Goal: Use online tool/utility: Utilize a website feature to perform a specific function

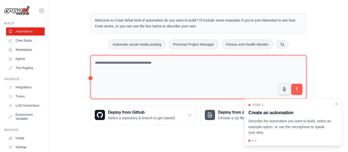
click at [119, 68] on textarea at bounding box center [198, 77] width 216 height 44
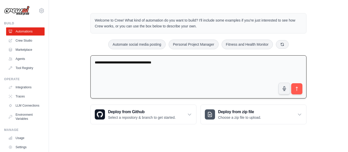
type textarea "**********"
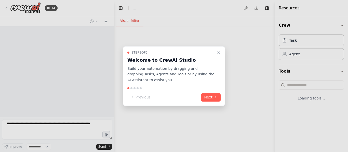
select select "****"
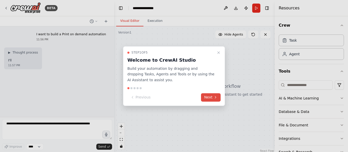
click at [213, 98] on button "Next" at bounding box center [211, 97] width 20 height 8
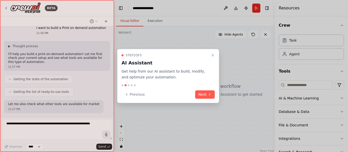
scroll to position [36, 0]
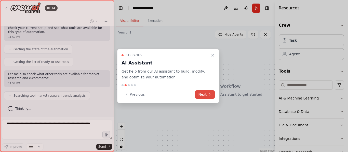
click at [205, 93] on button "Next" at bounding box center [205, 95] width 20 height 8
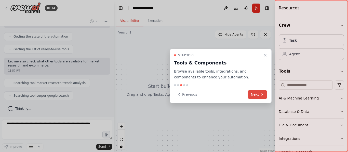
click at [261, 96] on icon at bounding box center [262, 95] width 4 height 4
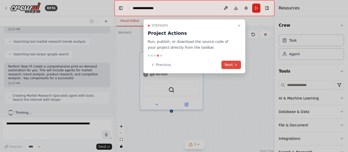
scroll to position [95, 0]
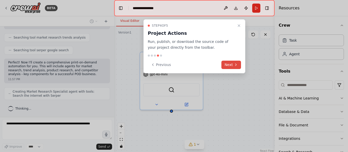
click at [234, 64] on icon at bounding box center [236, 65] width 4 height 4
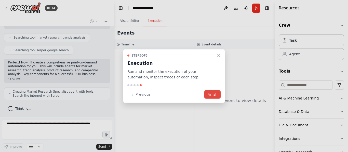
scroll to position [111, 0]
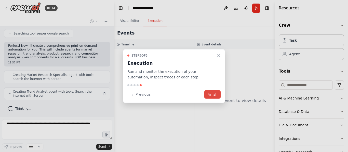
click at [209, 94] on button "Finish" at bounding box center [212, 95] width 16 height 8
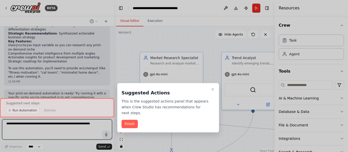
scroll to position [434, 0]
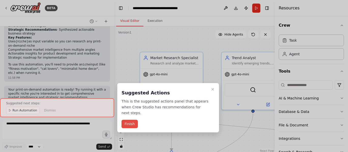
click at [128, 125] on button "Finish" at bounding box center [129, 124] width 16 height 8
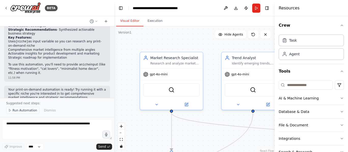
click at [22, 110] on span "Run Automation" at bounding box center [24, 111] width 25 height 4
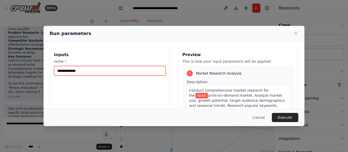
click at [100, 73] on input "niche *" at bounding box center [109, 71] width 111 height 10
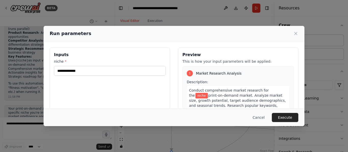
click at [273, 40] on div "Run parameters" at bounding box center [174, 34] width 261 height 16
click at [292, 85] on div "1 Market Research Analysis Description: Conduct comprehensive market research f…" at bounding box center [237, 117] width 111 height 103
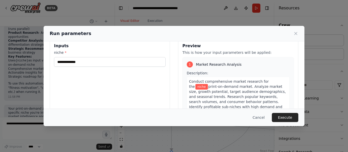
scroll to position [0, 0]
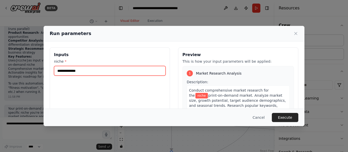
click at [69, 70] on input "niche *" at bounding box center [109, 71] width 111 height 10
type input "****"
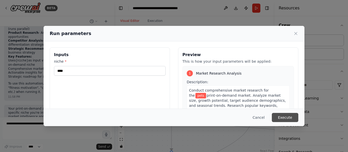
click at [294, 117] on button "Execute" at bounding box center [285, 117] width 26 height 9
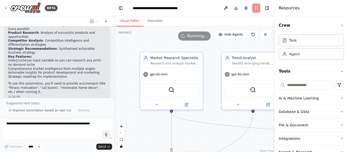
scroll to position [434, 0]
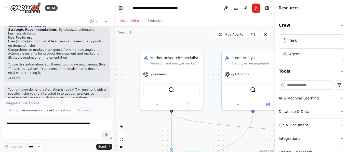
click at [155, 21] on button "Execution" at bounding box center [154, 21] width 23 height 11
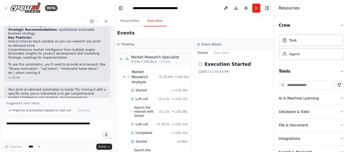
click at [202, 53] on button "Details" at bounding box center [202, 52] width 17 height 7
click at [199, 64] on circle at bounding box center [200, 64] width 3 height 3
click at [213, 94] on div "Execution Started 8/28/2025, 11:59:50 PM" at bounding box center [234, 105] width 80 height 96
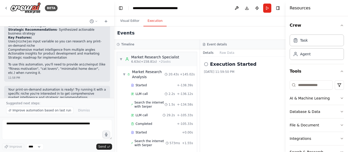
drag, startPoint x: 275, startPoint y: 26, endPoint x: 287, endPoint y: 27, distance: 11.8
click at [287, 27] on div at bounding box center [286, 76] width 2 height 152
click at [269, 69] on div "Execution Started 8/28/2025, 11:59:50 PM" at bounding box center [244, 67] width 78 height 13
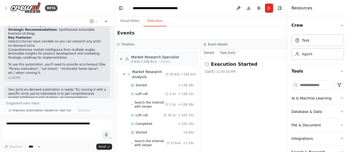
click at [228, 52] on button "Raw Data" at bounding box center [227, 52] width 21 height 7
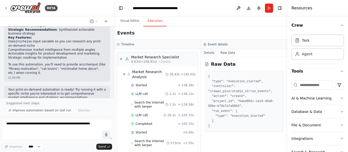
click at [210, 55] on button "Details" at bounding box center [209, 52] width 17 height 7
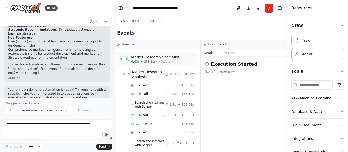
click at [204, 46] on icon at bounding box center [204, 44] width 3 height 3
click at [125, 19] on button "Visual Editor" at bounding box center [129, 21] width 27 height 11
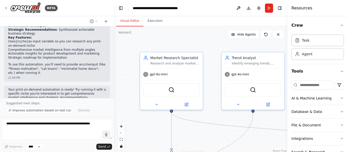
click at [127, 67] on div ".deletable-edge-delete-btn { width: 20px; height: 20px; border: 0px solid #ffff…" at bounding box center [200, 89] width 173 height 127
click at [238, 9] on button at bounding box center [238, 8] width 8 height 9
click at [238, 9] on body "BETA I want to build a Print on demand automation 11:56 PM ▶ Thought process I'…" at bounding box center [174, 76] width 348 height 152
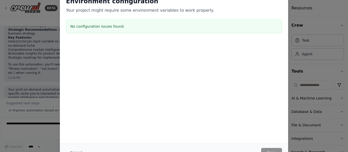
click at [331, 10] on div "Environment configuration Your project might require some environment variables…" at bounding box center [174, 76] width 348 height 152
drag, startPoint x: 176, startPoint y: 45, endPoint x: 174, endPoint y: 43, distance: 2.8
click at [174, 43] on div at bounding box center [174, 44] width 228 height 6
click at [31, 10] on div "Environment configuration Your project might require some environment variables…" at bounding box center [174, 76] width 348 height 152
click at [6, 36] on div "Environment configuration Your project might require some environment variables…" at bounding box center [174, 76] width 348 height 152
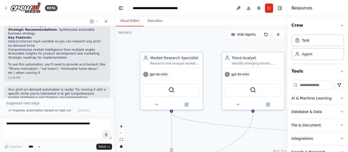
click at [281, 8] on button "Toggle Right Sidebar" at bounding box center [279, 8] width 7 height 7
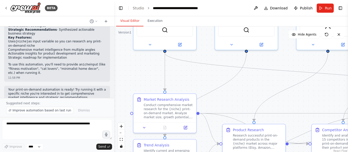
drag, startPoint x: 126, startPoint y: 102, endPoint x: 119, endPoint y: 41, distance: 60.4
click at [119, 41] on div ".deletable-edge-delete-btn { width: 20px; height: 20px; border: 0px solid #ffff…" at bounding box center [231, 89] width 234 height 127
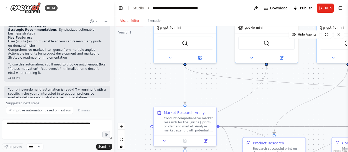
drag, startPoint x: 258, startPoint y: 85, endPoint x: 278, endPoint y: 98, distance: 24.1
click at [278, 98] on div ".deletable-edge-delete-btn { width: 20px; height: 20px; border: 0px solid #ffff…" at bounding box center [231, 89] width 234 height 127
click at [250, 57] on icon at bounding box center [251, 57] width 4 height 4
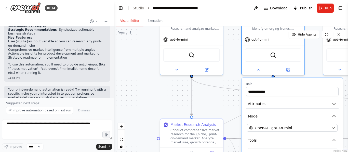
drag, startPoint x: 226, startPoint y: 95, endPoint x: 233, endPoint y: 107, distance: 13.7
click at [233, 107] on div ".deletable-edge-delete-btn { width: 20px; height: 20px; border: 0px solid #ffff…" at bounding box center [231, 89] width 234 height 127
click at [258, 69] on icon at bounding box center [258, 68] width 2 height 1
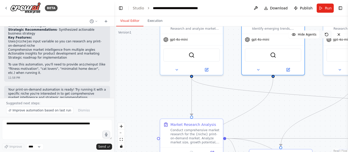
click at [328, 34] on icon at bounding box center [326, 34] width 3 height 3
click at [342, 8] on button "Toggle Right Sidebar" at bounding box center [340, 8] width 7 height 7
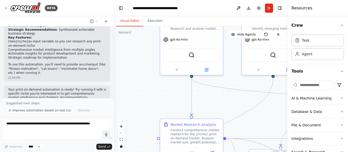
scroll to position [29, 0]
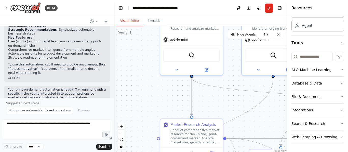
drag, startPoint x: 112, startPoint y: 95, endPoint x: 111, endPoint y: 89, distance: 5.7
click at [112, 89] on div at bounding box center [113, 76] width 2 height 152
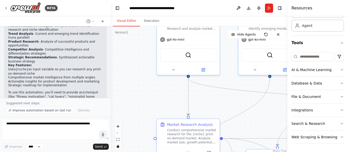
scroll to position [442, 0]
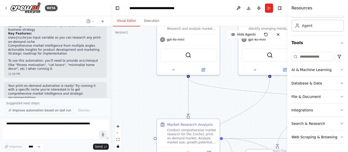
click at [25, 112] on span "Improve automation based on last run" at bounding box center [41, 111] width 59 height 4
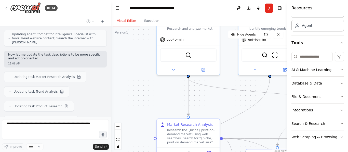
scroll to position [762, 0]
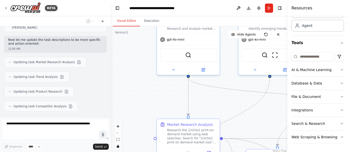
click at [65, 101] on div "Updating task Competitor Analysis" at bounding box center [41, 106] width 74 height 11
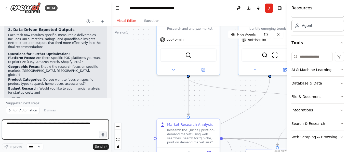
scroll to position [947, 0]
